Goal: Task Accomplishment & Management: Manage account settings

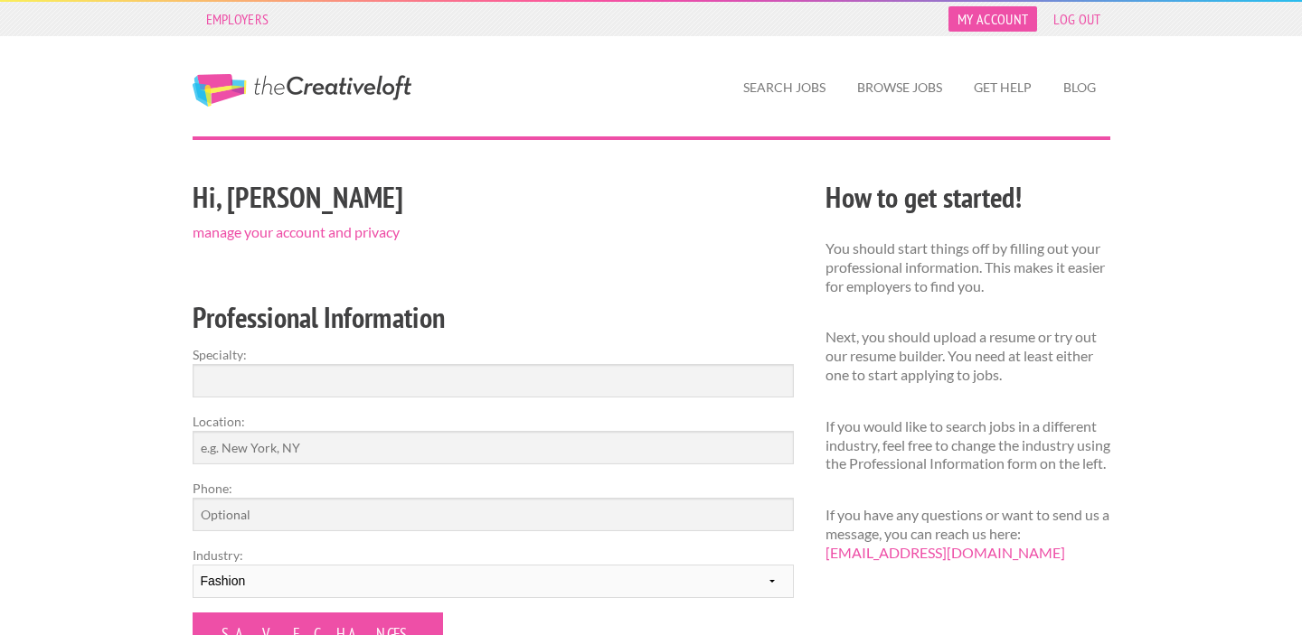
click at [1005, 28] on link "My Account" at bounding box center [992, 18] width 89 height 25
click at [974, 87] on link "Get Help" at bounding box center [1002, 88] width 87 height 42
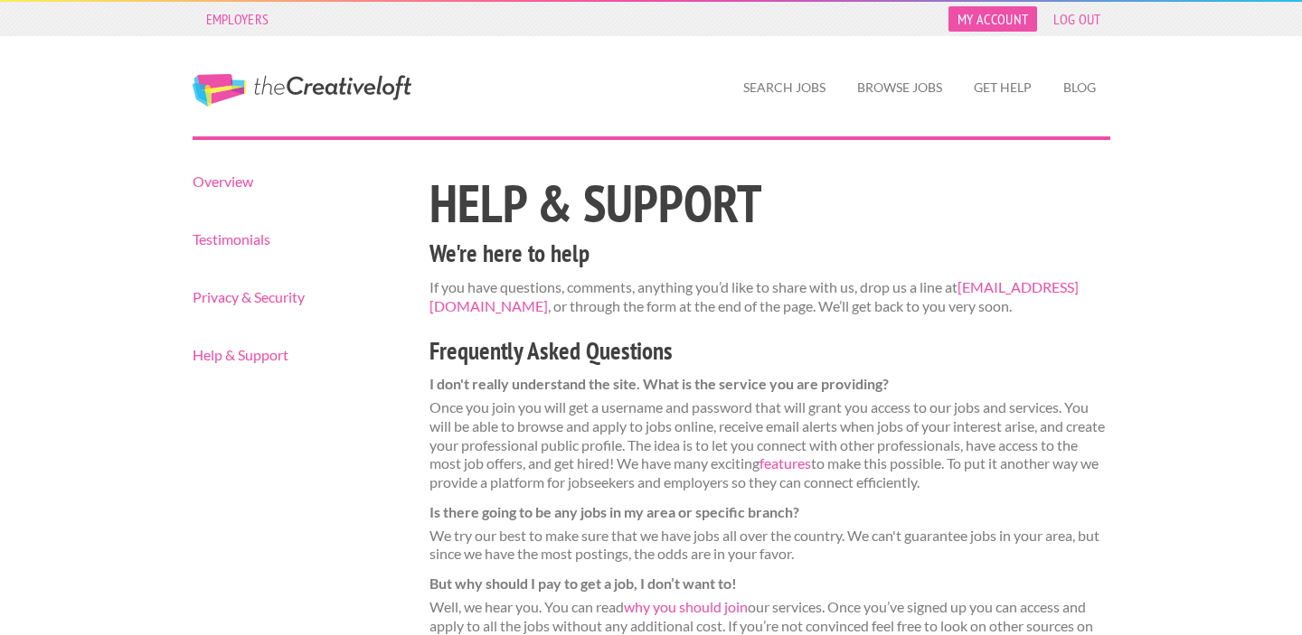
click at [985, 19] on link "My Account" at bounding box center [992, 18] width 89 height 25
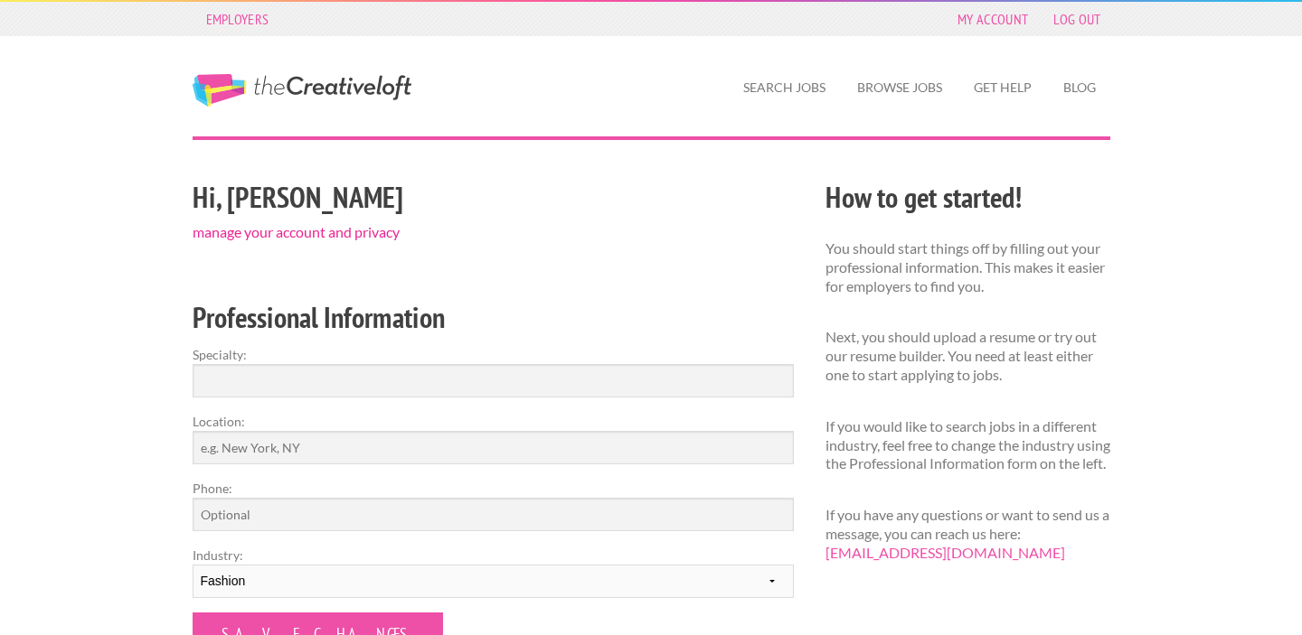
click at [377, 231] on link "manage your account and privacy" at bounding box center [296, 231] width 207 height 17
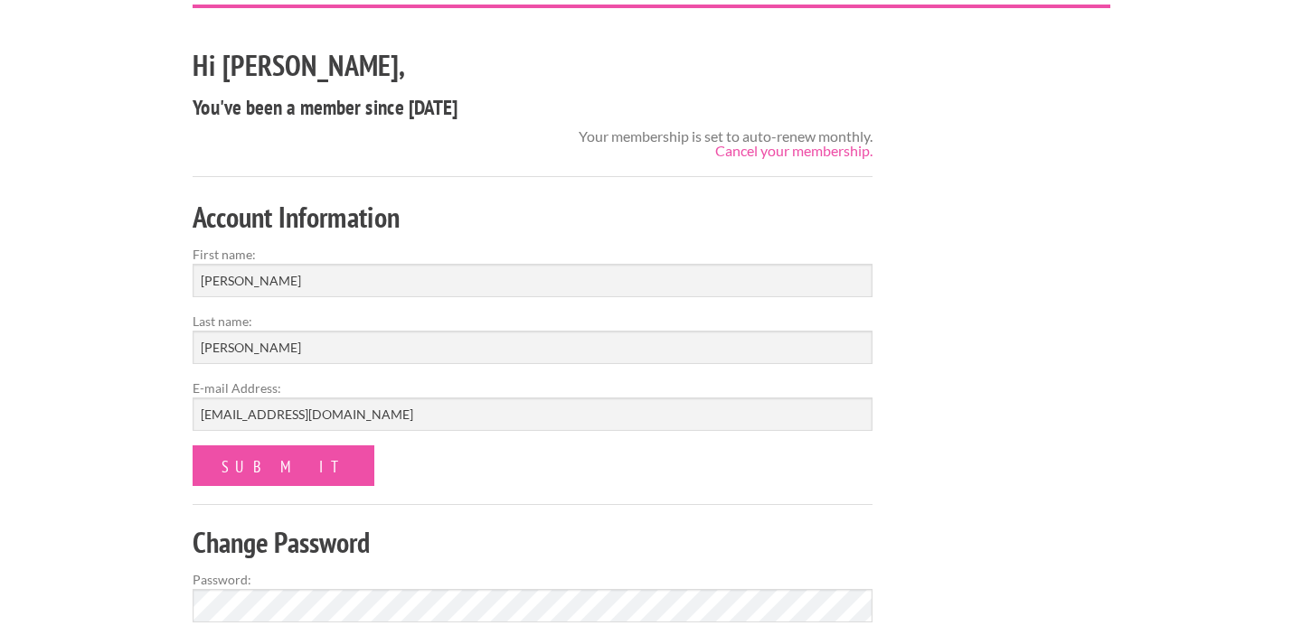
scroll to position [138, 0]
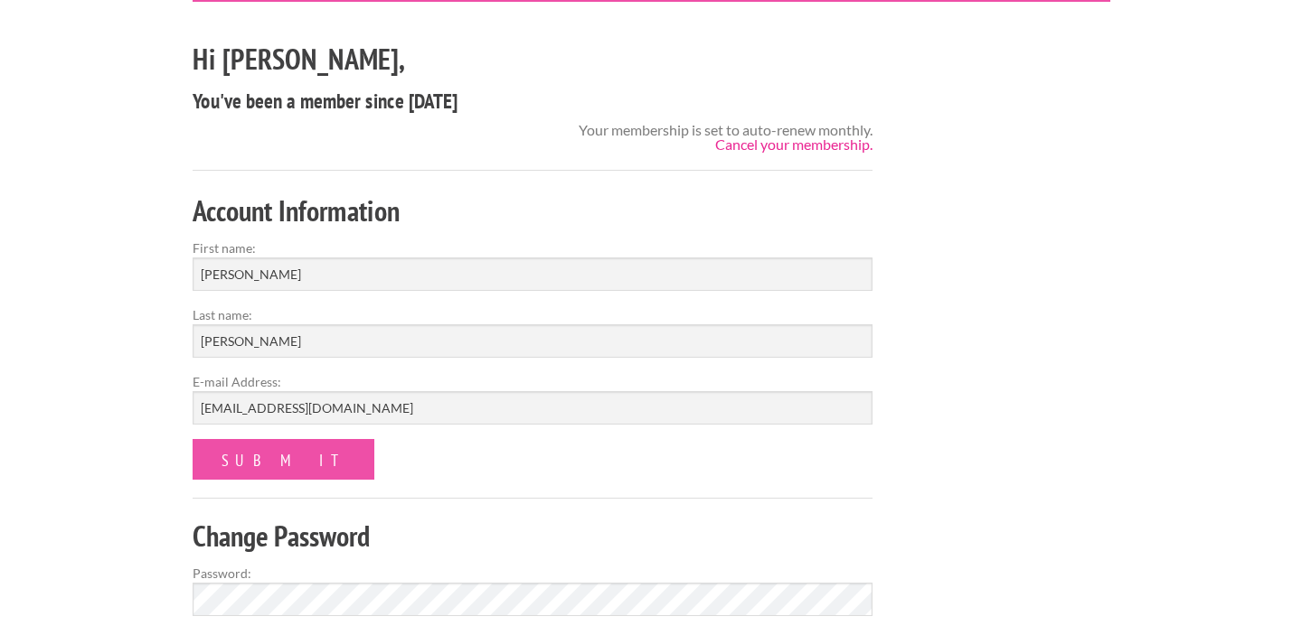
click at [795, 141] on link "Cancel your membership." at bounding box center [793, 144] width 157 height 17
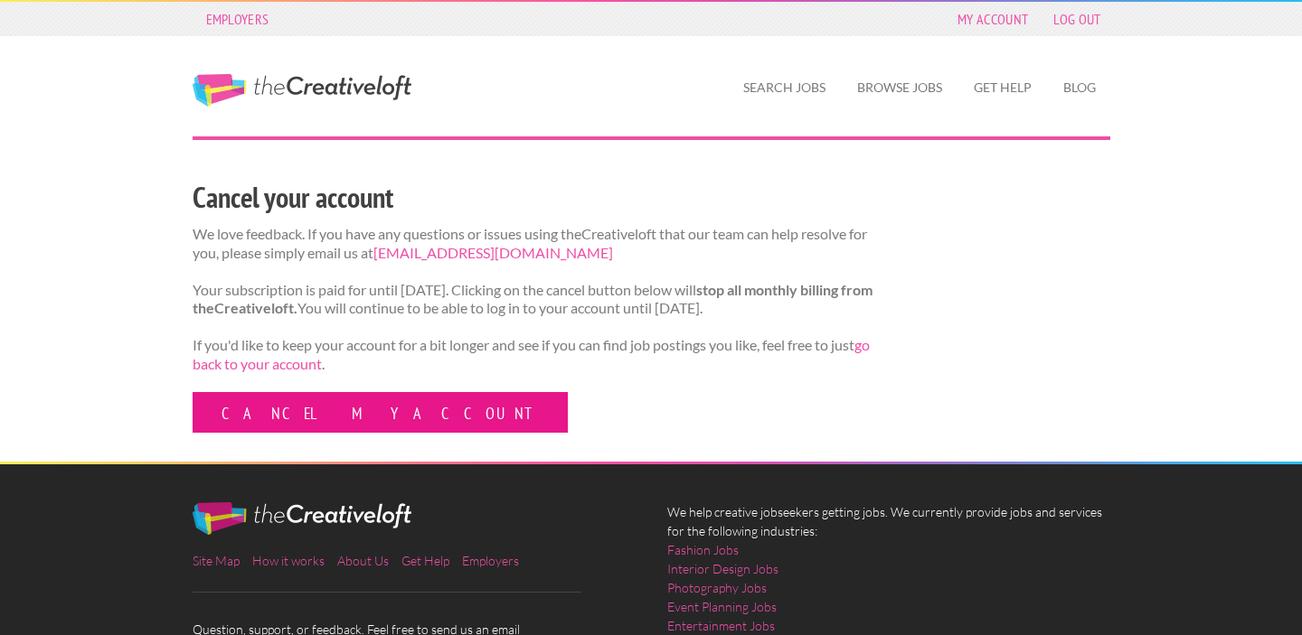
click at [287, 430] on link "Cancel my account" at bounding box center [380, 412] width 375 height 41
